Goal: Task Accomplishment & Management: Use online tool/utility

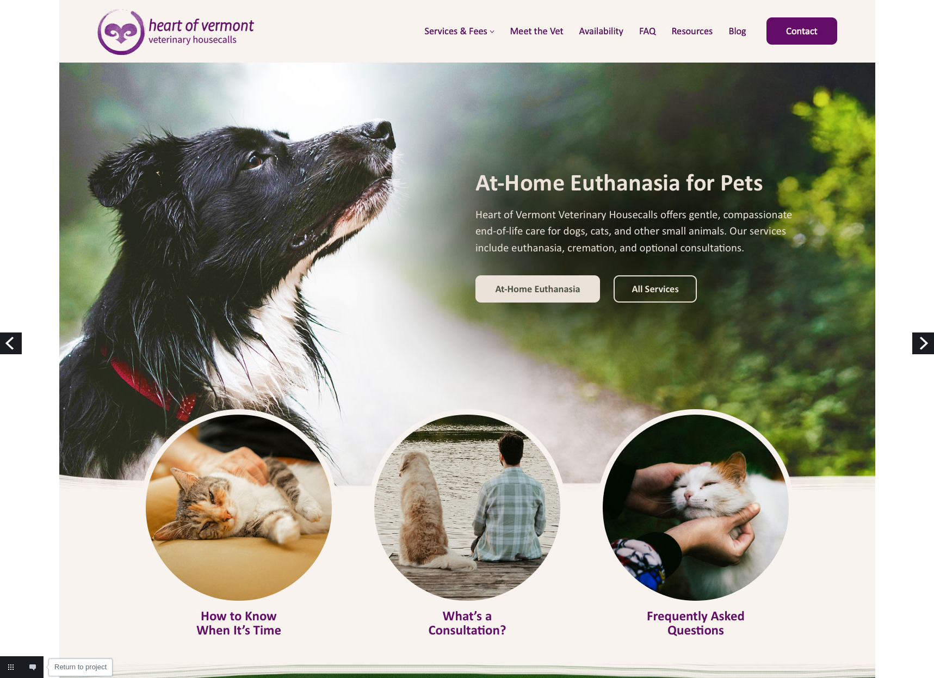
click at [8, 666] on link "Return to project" at bounding box center [11, 667] width 22 height 22
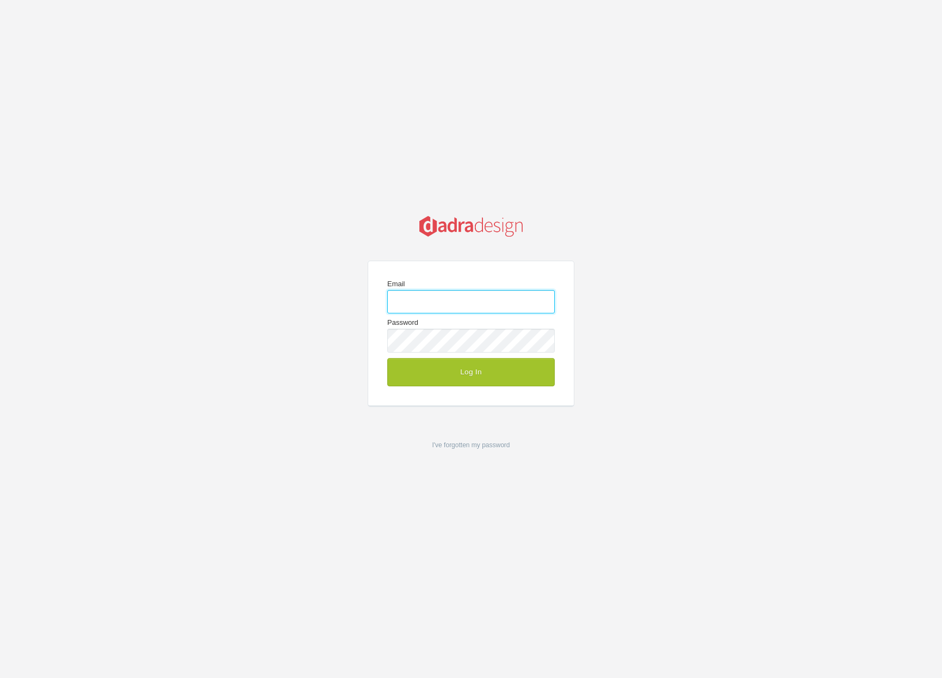
type input "gabe@dadradesign.com"
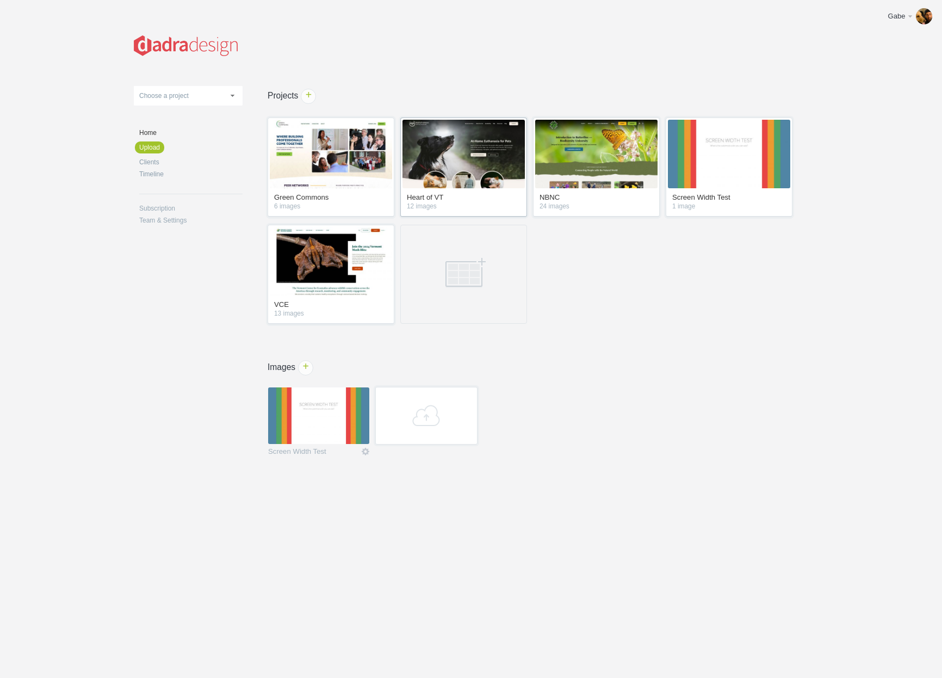
click at [450, 153] on img at bounding box center [463, 154] width 122 height 69
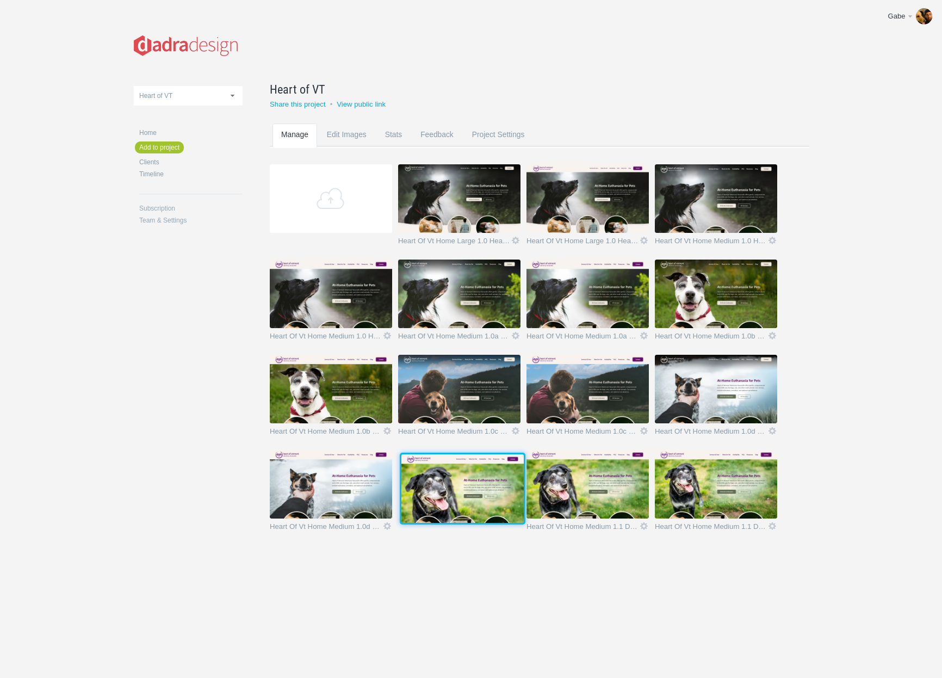
drag, startPoint x: 580, startPoint y: 496, endPoint x: 453, endPoint y: 499, distance: 126.7
click at [453, 499] on img at bounding box center [462, 488] width 122 height 69
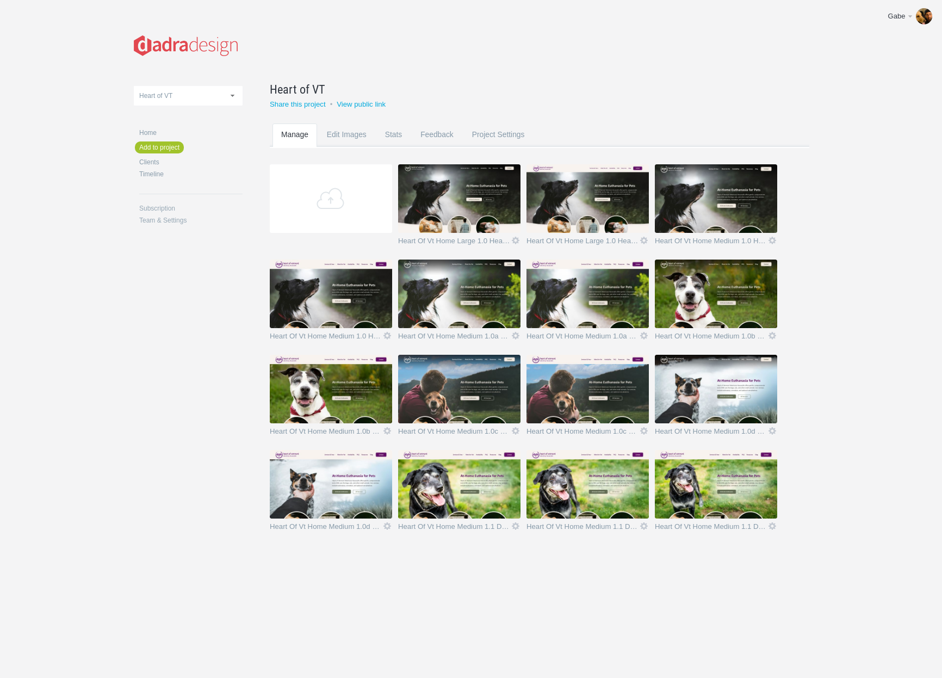
click at [452, 484] on img at bounding box center [459, 484] width 122 height 69
click at [564, 485] on img at bounding box center [587, 484] width 122 height 69
click at [726, 482] on img at bounding box center [716, 484] width 122 height 69
